Goal: Navigation & Orientation: Understand site structure

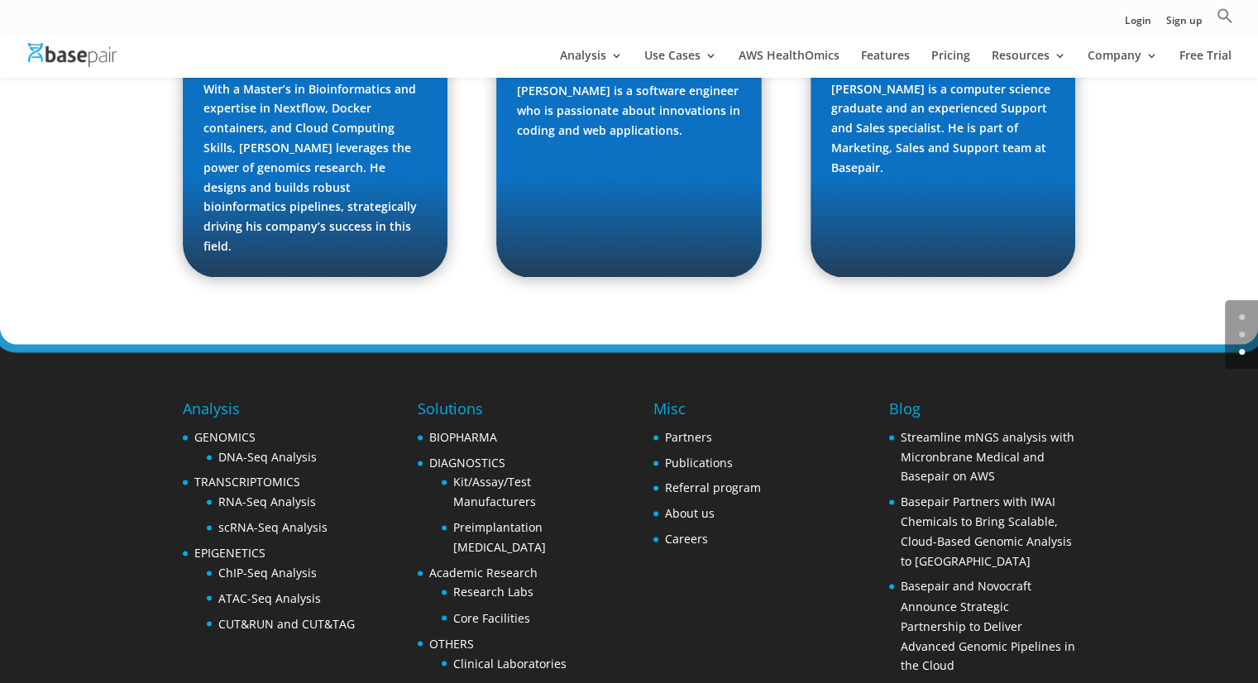
scroll to position [2547, 0]
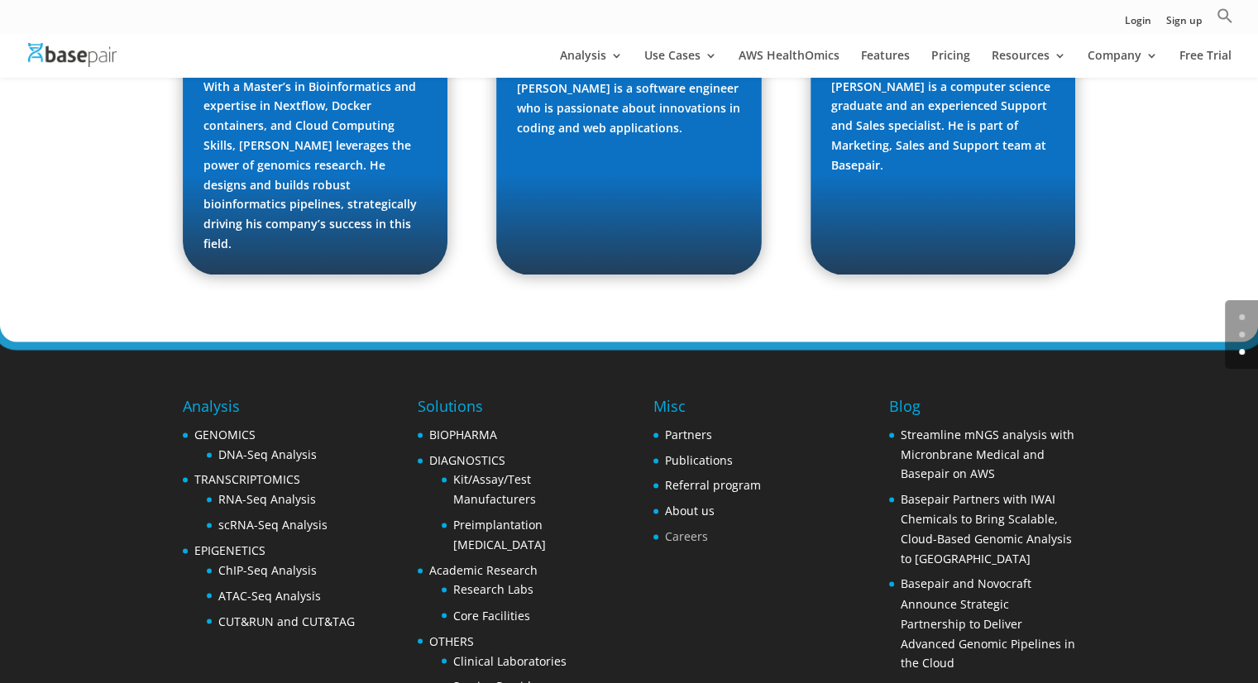
click at [673, 528] on link "Careers" at bounding box center [686, 536] width 43 height 16
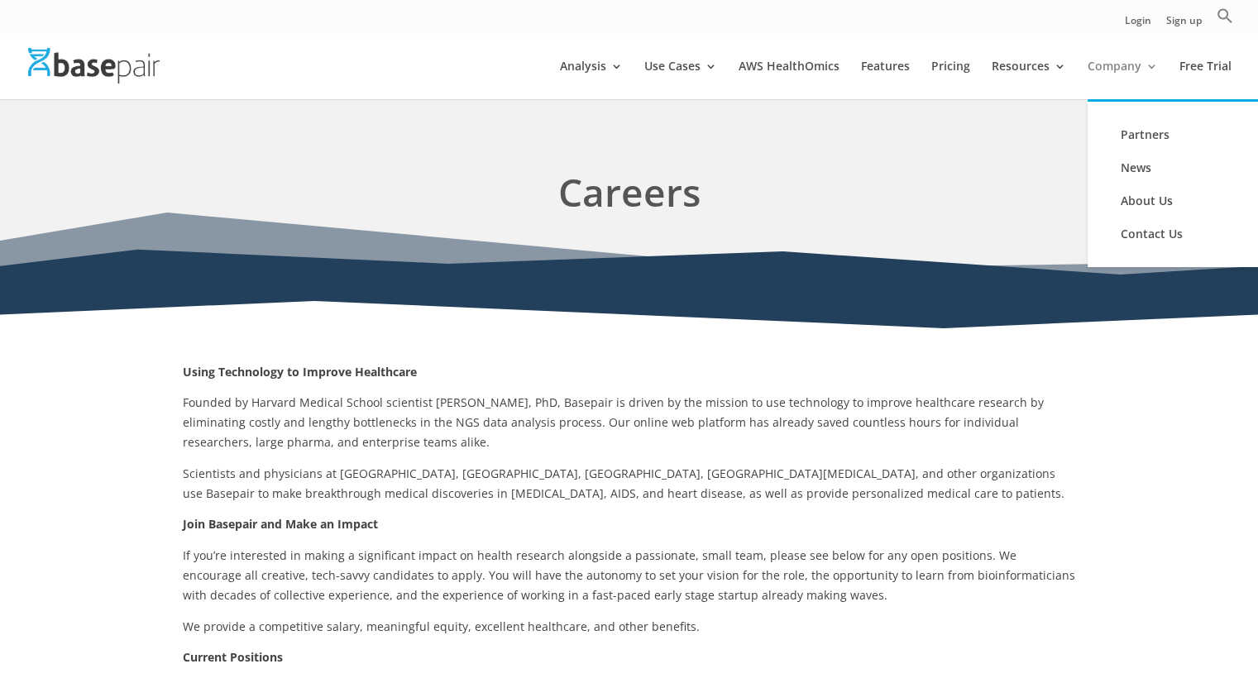
click at [1108, 66] on link "Company" at bounding box center [1123, 79] width 70 height 39
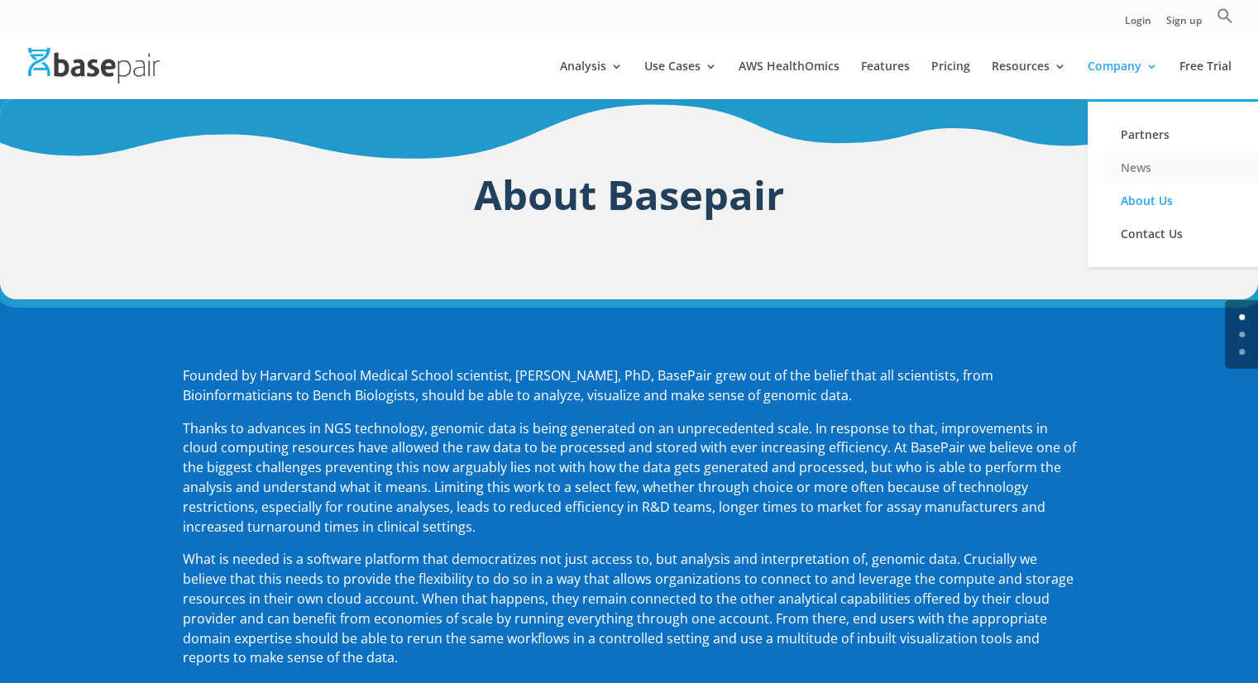
click at [1135, 173] on link "News" at bounding box center [1186, 167] width 165 height 33
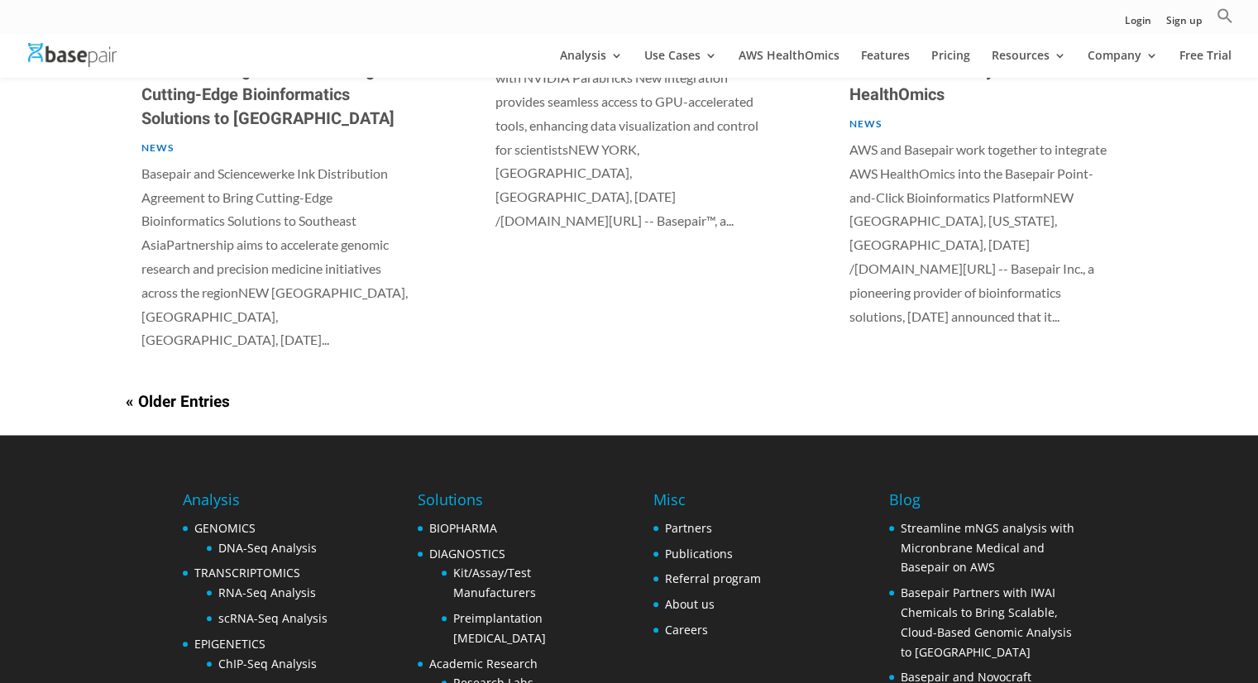
scroll to position [1356, 0]
